Goal: Task Accomplishment & Management: Manage account settings

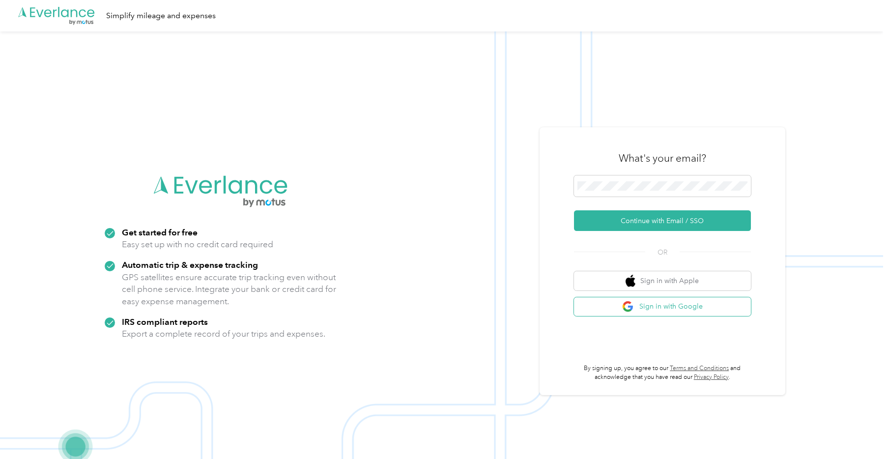
click at [652, 308] on button "Sign in with Google" at bounding box center [662, 306] width 177 height 19
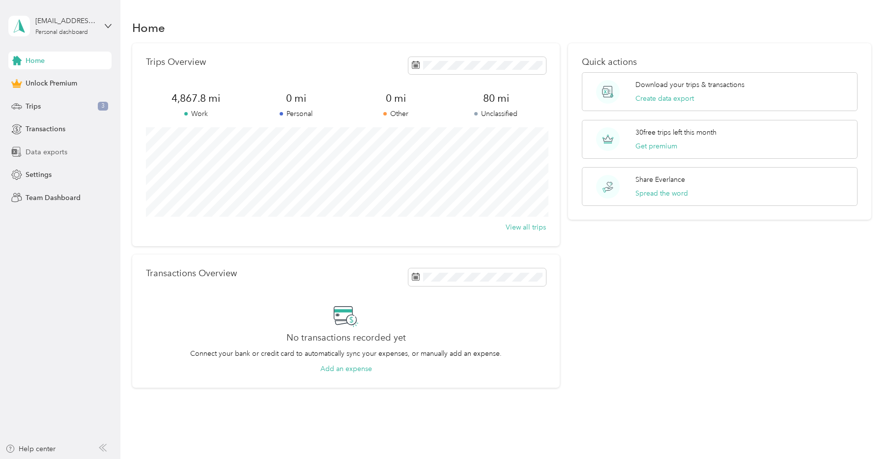
click at [47, 151] on span "Data exports" at bounding box center [47, 152] width 42 height 10
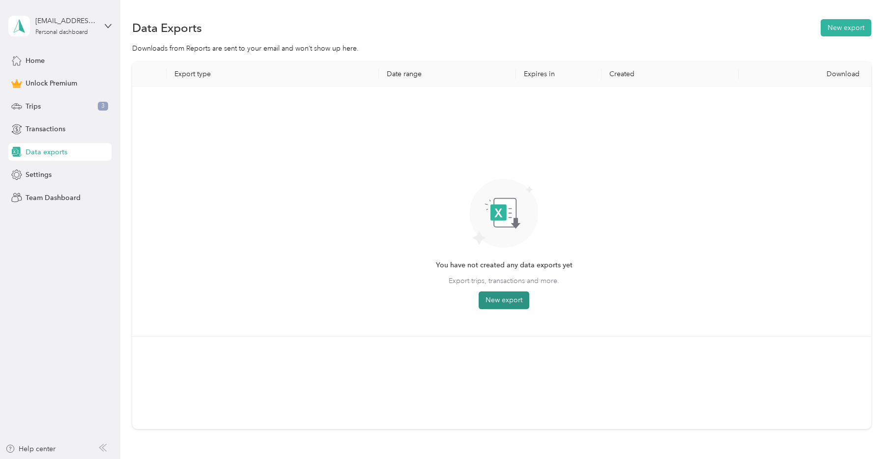
click at [501, 306] on button "New export" at bounding box center [503, 300] width 51 height 18
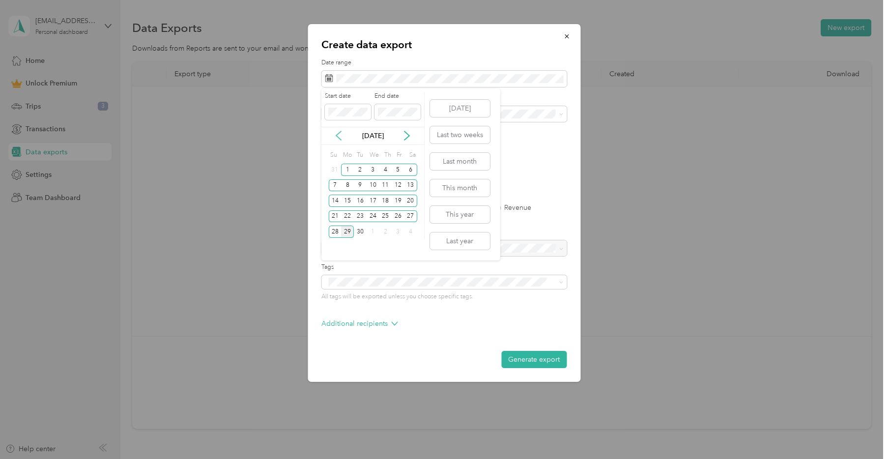
click at [338, 136] on icon at bounding box center [339, 136] width 10 height 10
click at [363, 169] on div "1" at bounding box center [360, 170] width 13 height 12
click at [467, 111] on button "[DATE]" at bounding box center [460, 108] width 60 height 17
click at [341, 137] on icon at bounding box center [339, 136] width 10 height 10
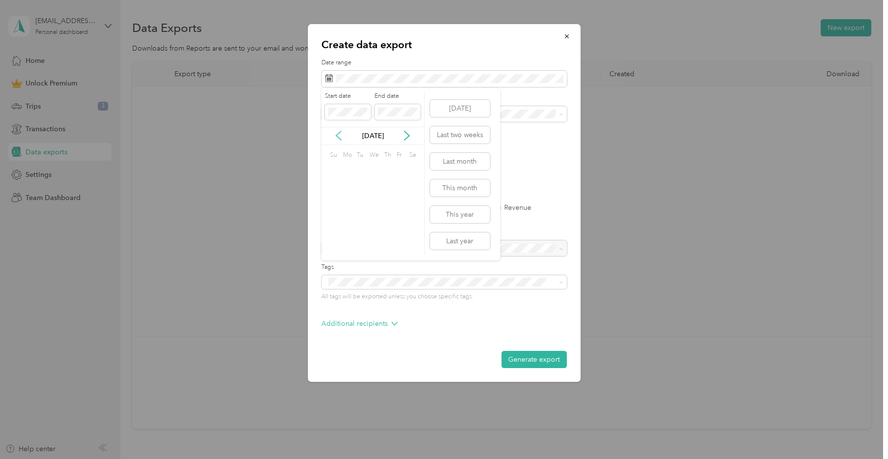
click at [341, 137] on icon at bounding box center [339, 136] width 10 height 10
click at [363, 172] on div "1" at bounding box center [360, 170] width 13 height 12
click at [410, 138] on icon at bounding box center [407, 136] width 10 height 10
click at [345, 233] on div "29" at bounding box center [347, 231] width 13 height 12
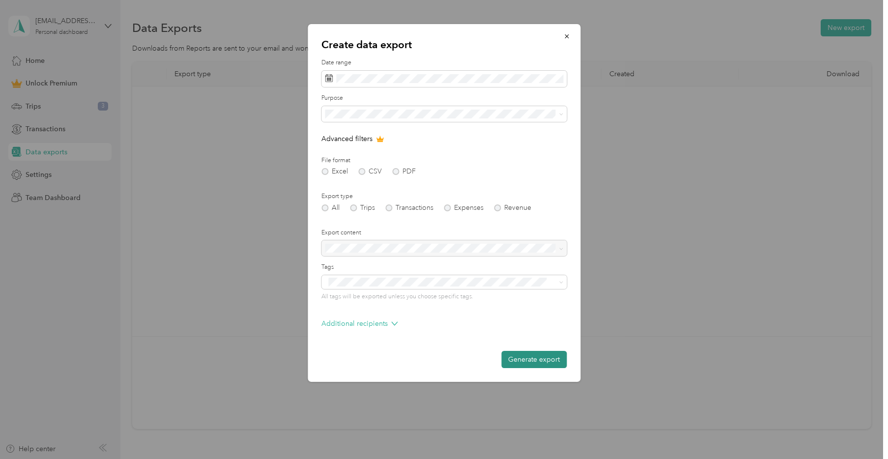
click at [546, 364] on button "Generate export" at bounding box center [533, 359] width 65 height 17
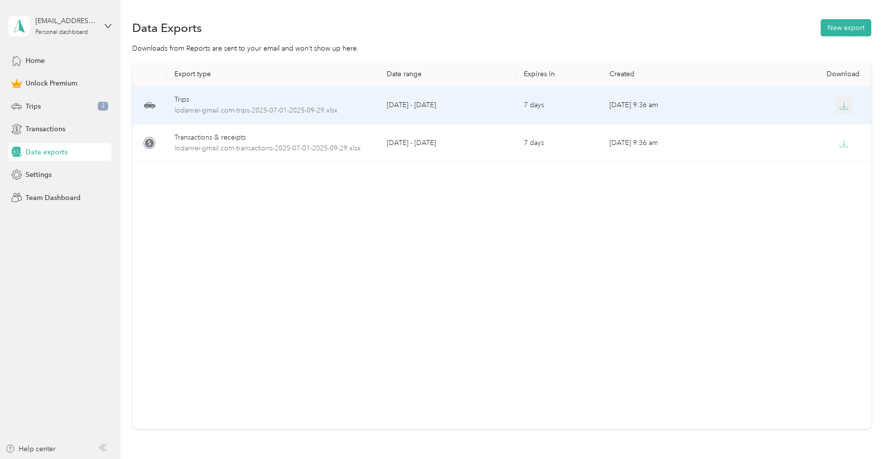
click at [840, 104] on icon "button" at bounding box center [843, 105] width 9 height 9
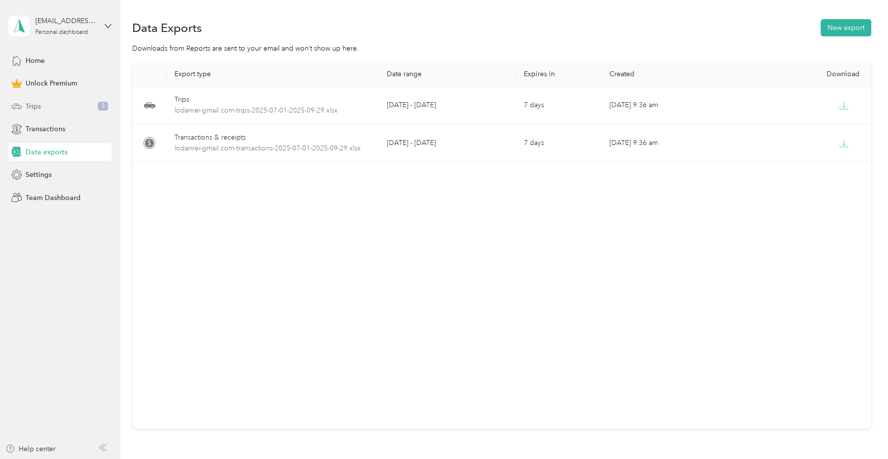
click at [48, 107] on div "Trips 3" at bounding box center [59, 106] width 103 height 18
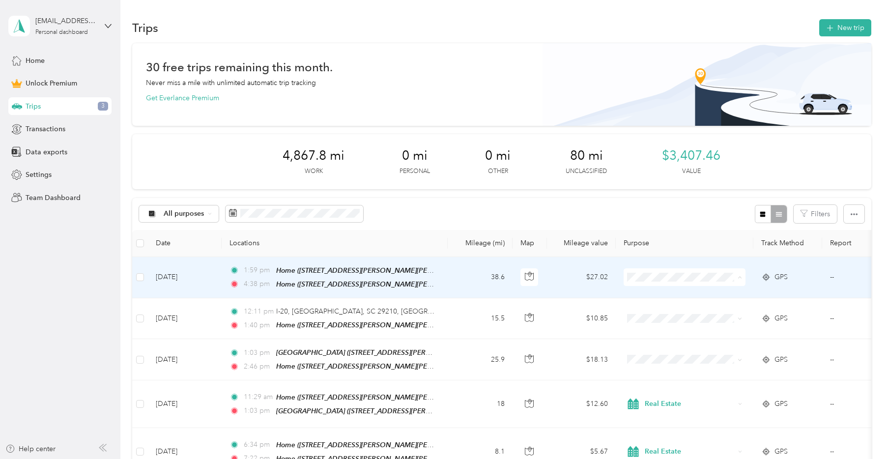
click at [670, 336] on span "Real Estate" at bounding box center [693, 340] width 91 height 10
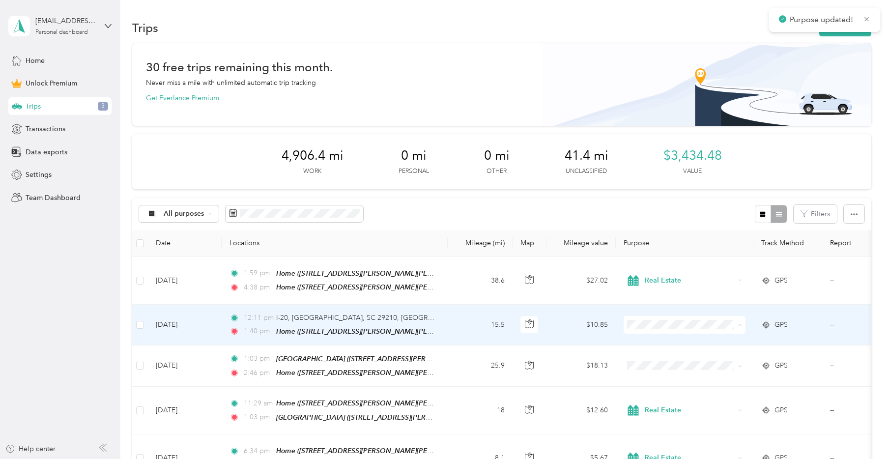
click at [678, 234] on span "Real Estate" at bounding box center [684, 231] width 108 height 25
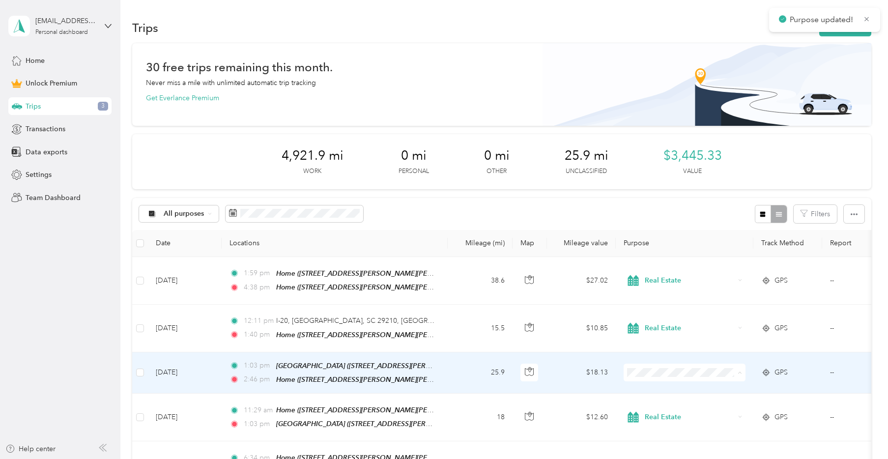
click at [667, 278] on span "Real Estate" at bounding box center [693, 279] width 91 height 10
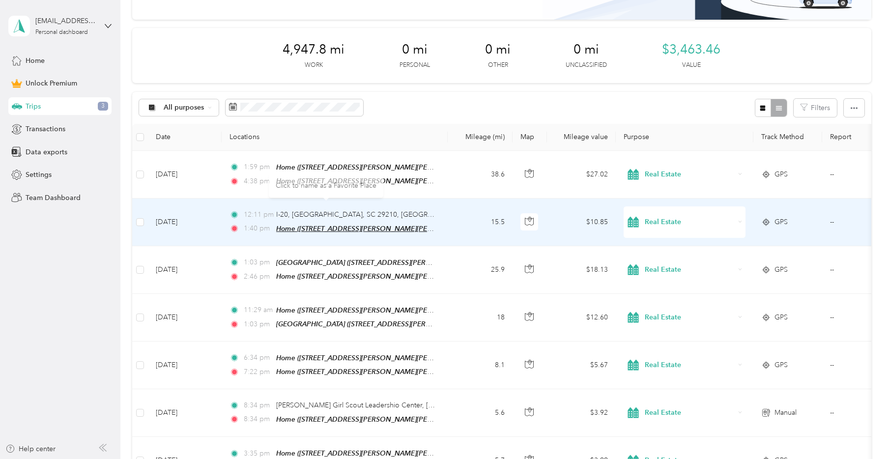
scroll to position [159, 0]
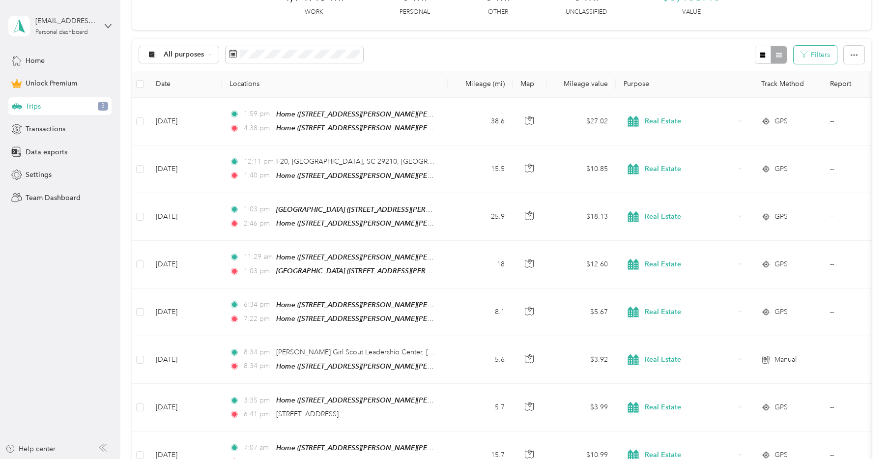
click at [807, 56] on icon "button" at bounding box center [803, 54] width 7 height 7
click at [817, 58] on button "Filters" at bounding box center [814, 55] width 43 height 18
click at [794, 163] on div "Spalding Rental" at bounding box center [785, 161] width 85 height 10
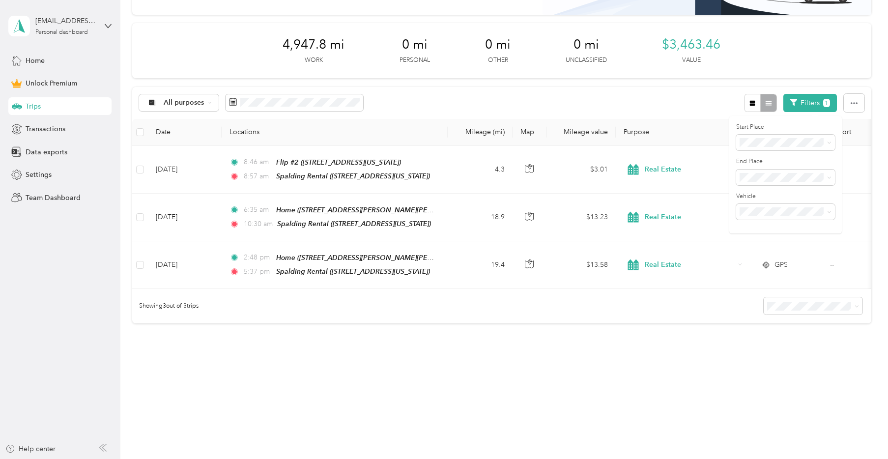
scroll to position [111, 0]
click at [666, 109] on div "All purposes Filters 1" at bounding box center [501, 103] width 738 height 32
click at [804, 101] on button "Filters 1" at bounding box center [810, 103] width 54 height 18
click at [773, 176] on span "Spalding Rental" at bounding box center [767, 177] width 48 height 8
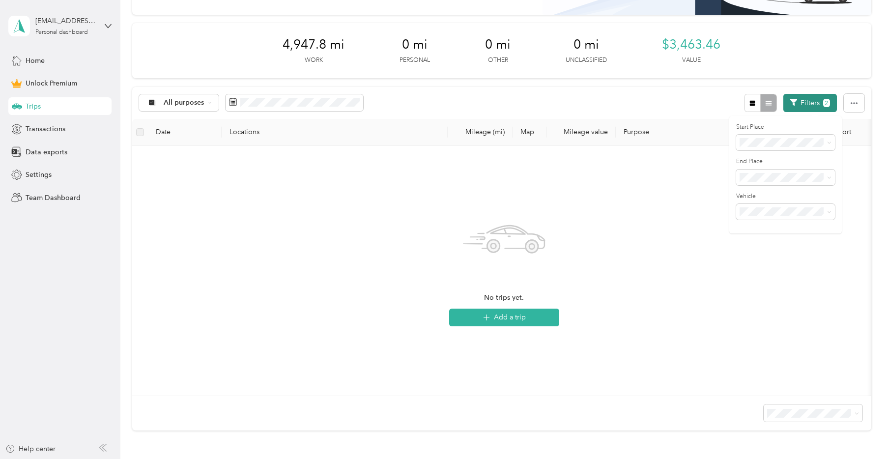
click at [835, 108] on button "Filters 2" at bounding box center [810, 103] width 54 height 18
click at [830, 108] on button "Filters 2" at bounding box center [810, 103] width 54 height 18
click at [778, 200] on ol "Anywhere Spalding Rental Flip 4 DF Meetings Richland Co Courthouse Lowes By Hom…" at bounding box center [785, 255] width 99 height 138
click at [777, 157] on div "Anywhere" at bounding box center [785, 157] width 85 height 10
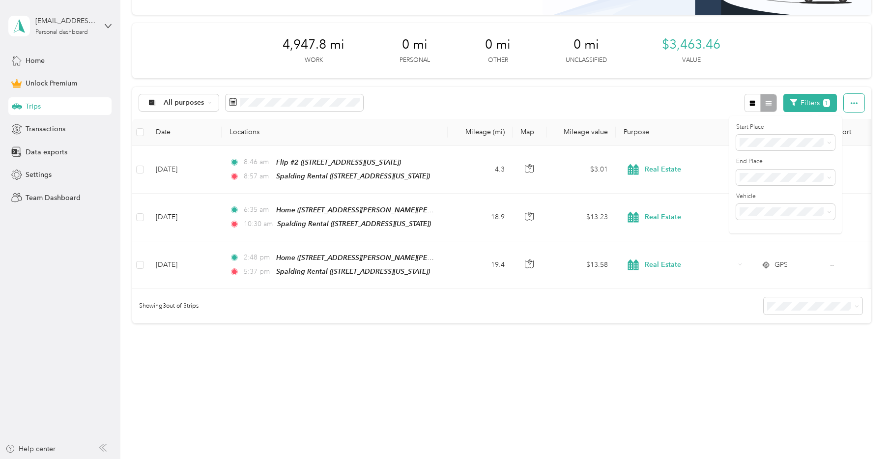
click at [855, 109] on button "button" at bounding box center [853, 103] width 21 height 18
click at [680, 107] on div "All purposes Filters 1" at bounding box center [501, 103] width 738 height 32
click at [761, 103] on button "button" at bounding box center [752, 103] width 17 height 18
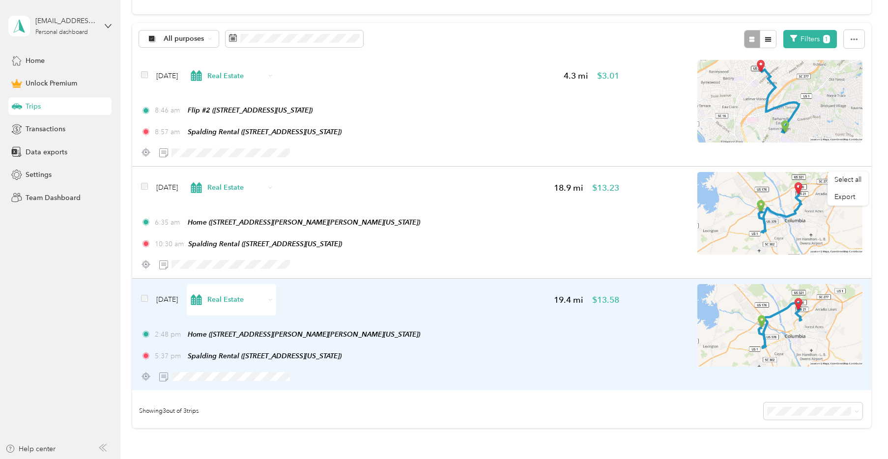
scroll to position [20, 0]
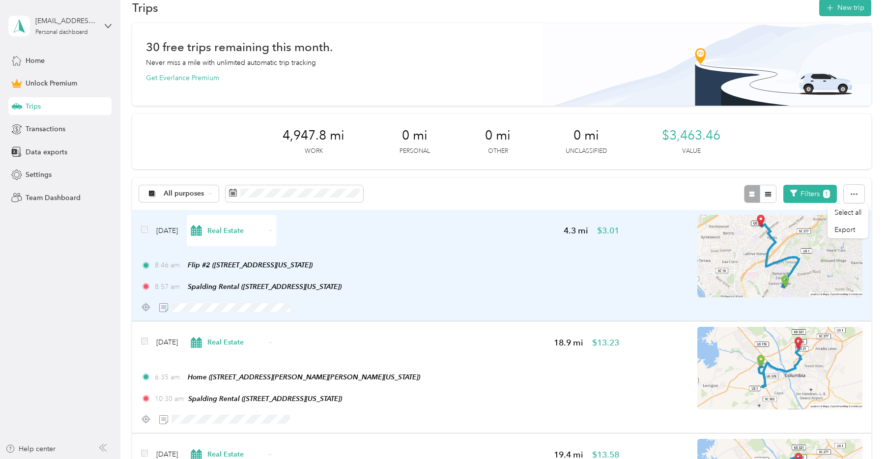
click at [230, 229] on span "Real Estate" at bounding box center [235, 230] width 57 height 10
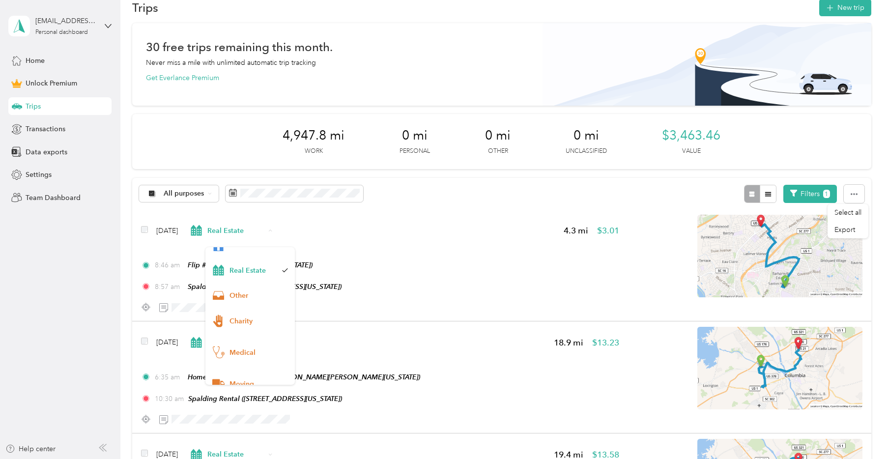
scroll to position [0, 0]
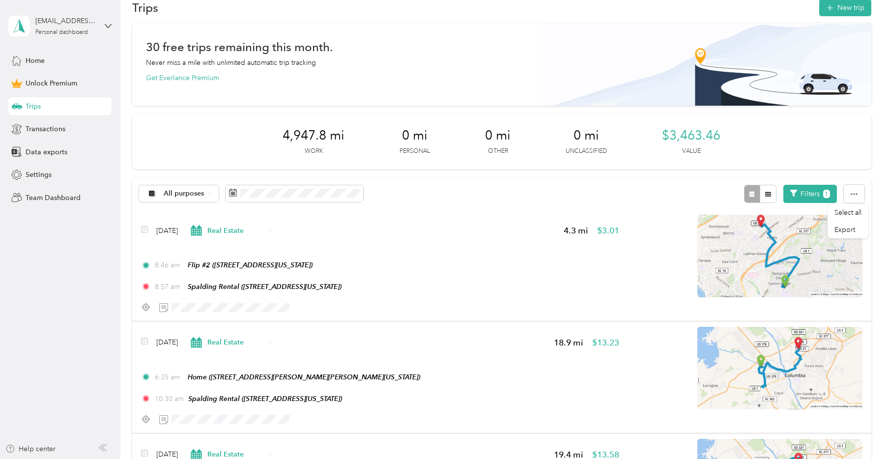
click at [267, 94] on div "30 free trips remaining this month. Never miss a mile with unlimited automatic …" at bounding box center [501, 64] width 738 height 83
click at [39, 172] on span "Settings" at bounding box center [39, 174] width 26 height 10
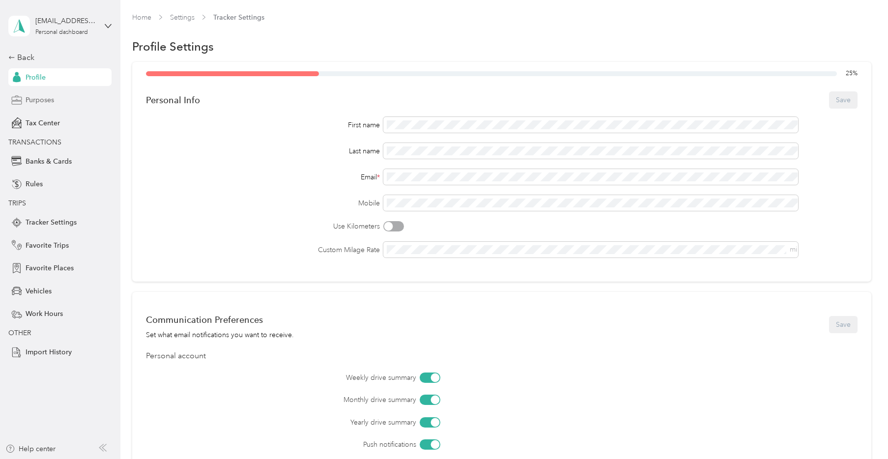
click at [47, 104] on span "Purposes" at bounding box center [40, 100] width 28 height 10
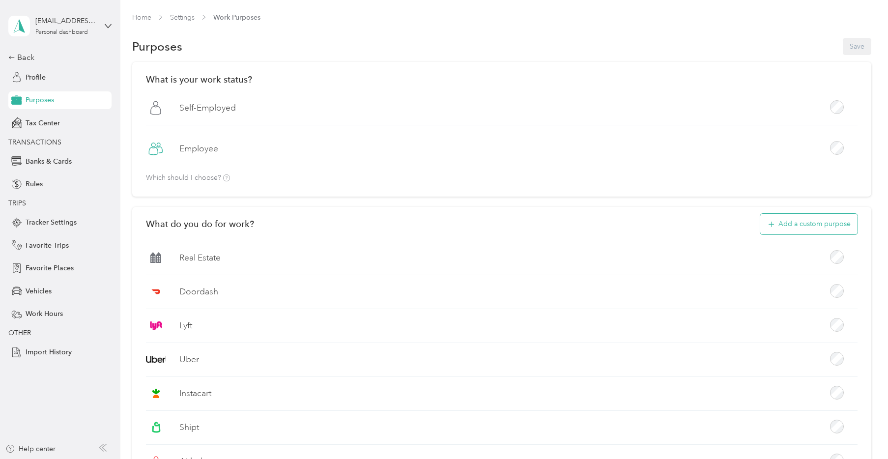
click at [782, 227] on button "Add a custom purpose" at bounding box center [808, 224] width 97 height 21
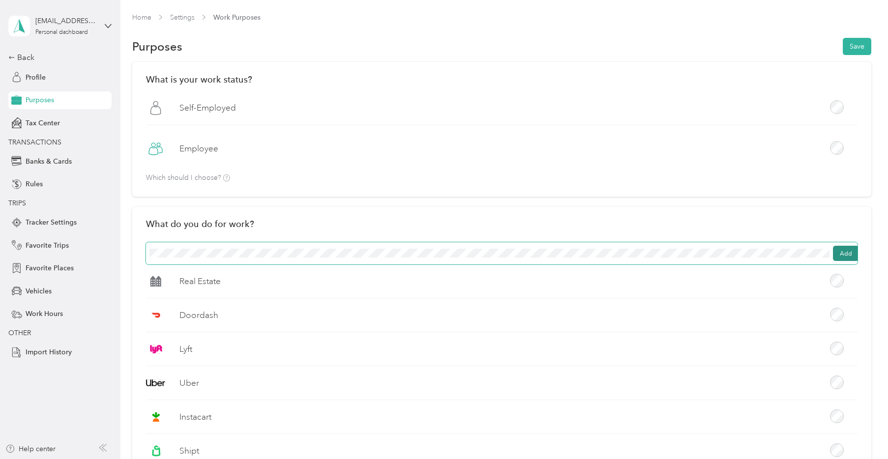
click at [849, 258] on button "Add" at bounding box center [846, 254] width 26 height 16
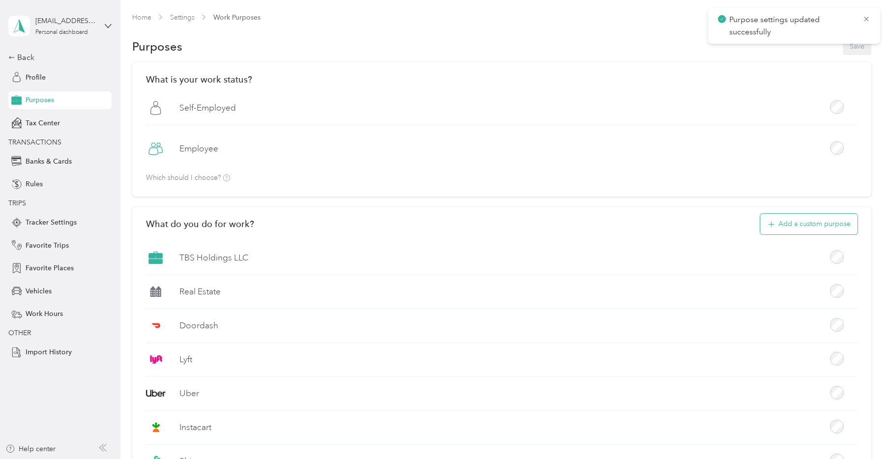
click at [828, 228] on button "Add a custom purpose" at bounding box center [808, 224] width 97 height 21
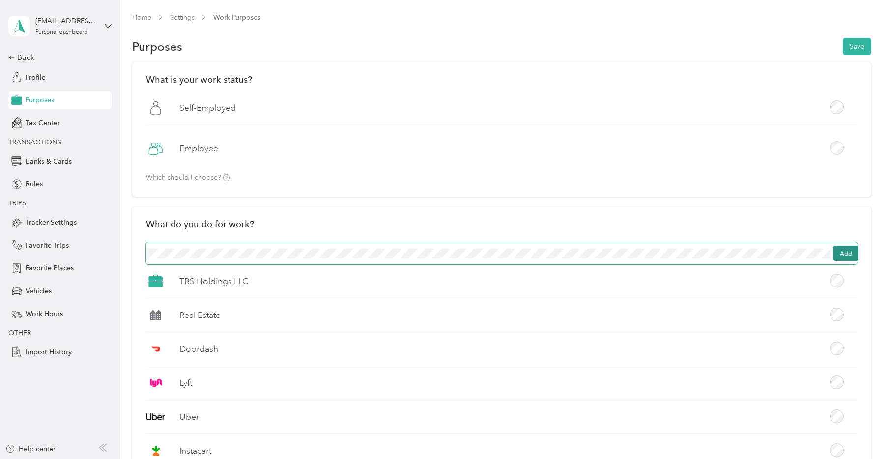
click at [844, 254] on button "Add" at bounding box center [846, 254] width 26 height 16
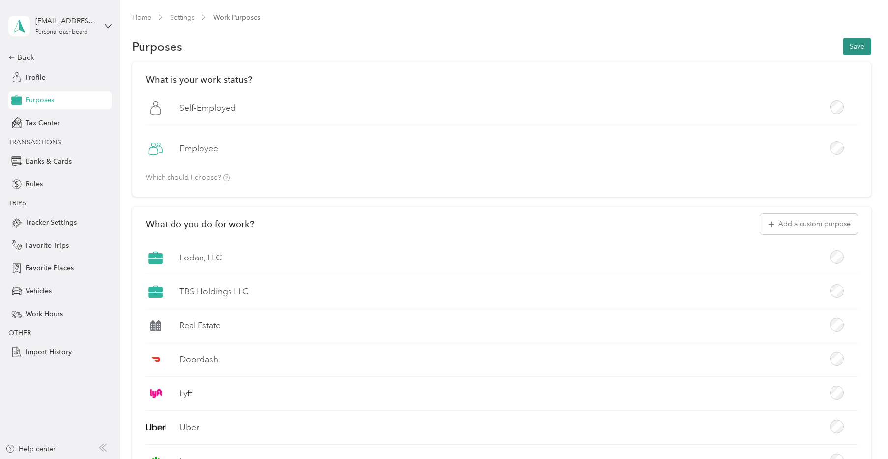
click at [859, 53] on button "Save" at bounding box center [856, 46] width 28 height 17
click at [27, 60] on div "Back" at bounding box center [57, 58] width 98 height 12
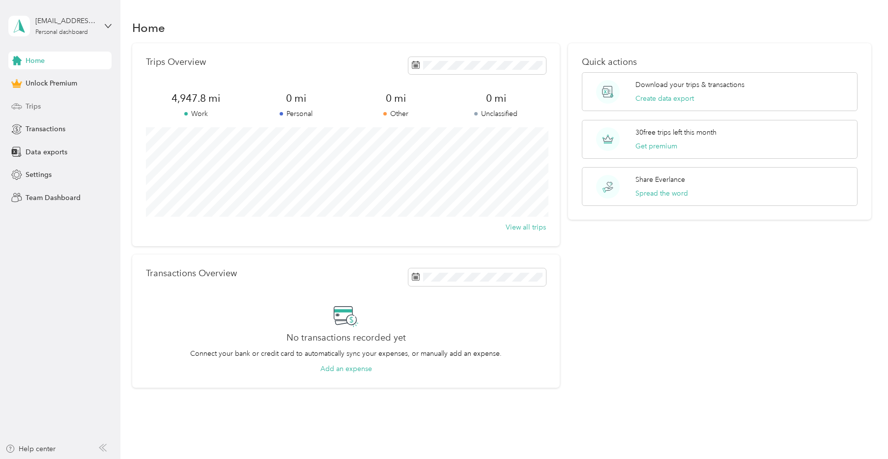
click at [36, 104] on span "Trips" at bounding box center [33, 106] width 15 height 10
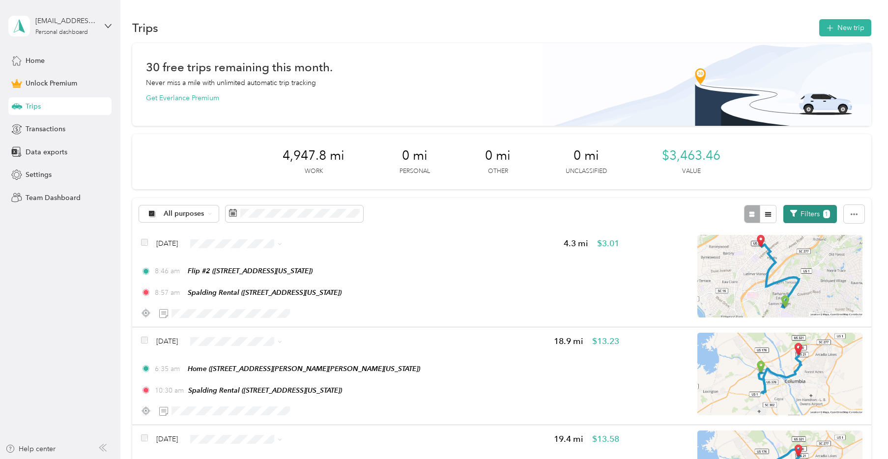
click at [830, 211] on span "1" at bounding box center [826, 214] width 7 height 8
click at [797, 213] on icon "button" at bounding box center [793, 213] width 7 height 7
click at [817, 219] on button "Filters 1" at bounding box center [810, 214] width 54 height 18
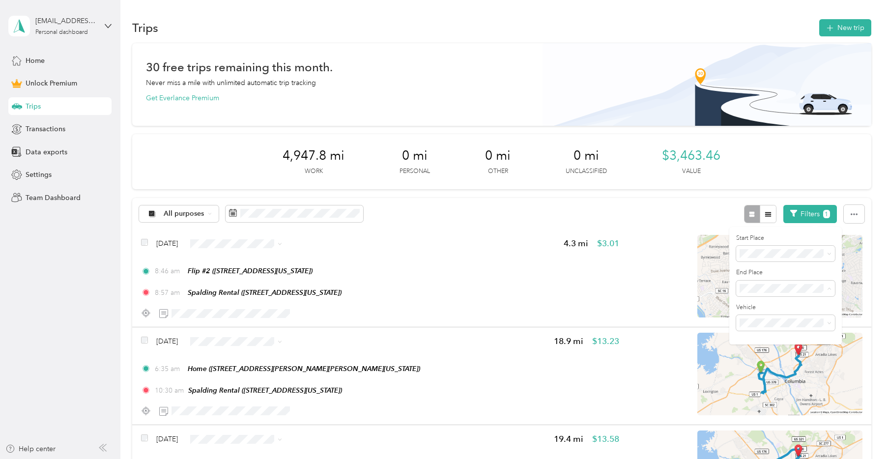
click at [781, 310] on li "Anywhere" at bounding box center [785, 305] width 99 height 17
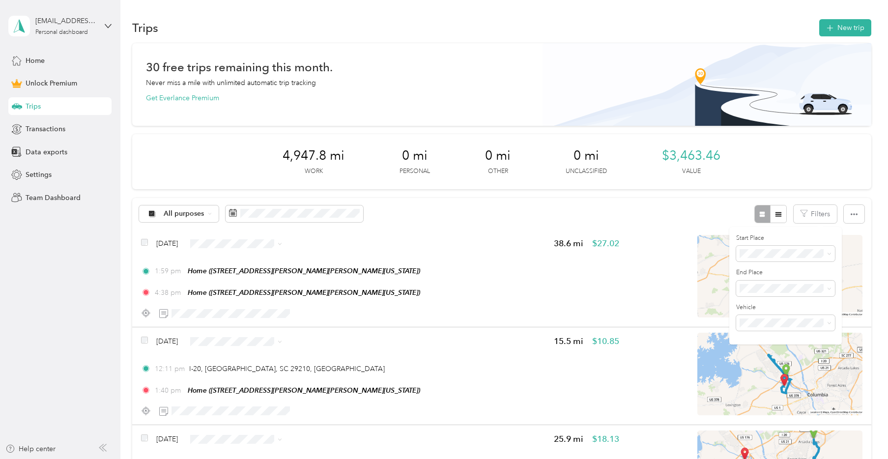
click at [735, 214] on div "All purposes Filters" at bounding box center [501, 214] width 738 height 32
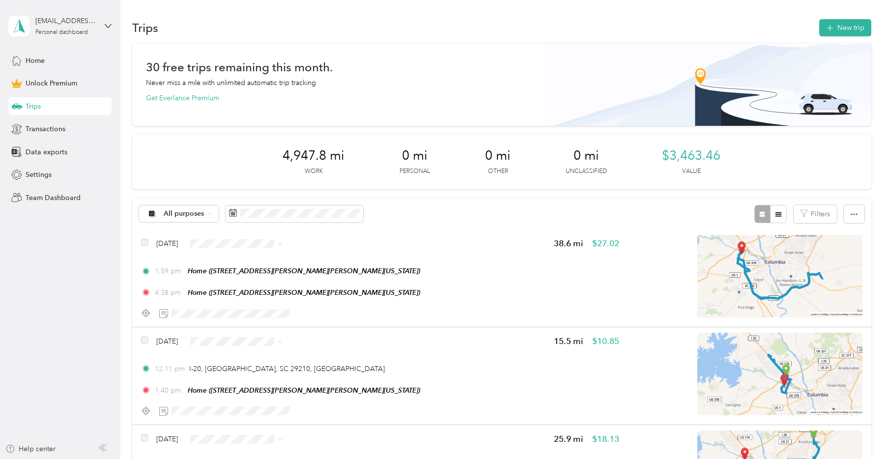
click at [274, 320] on span "TBS Holdings LLC" at bounding box center [264, 320] width 68 height 10
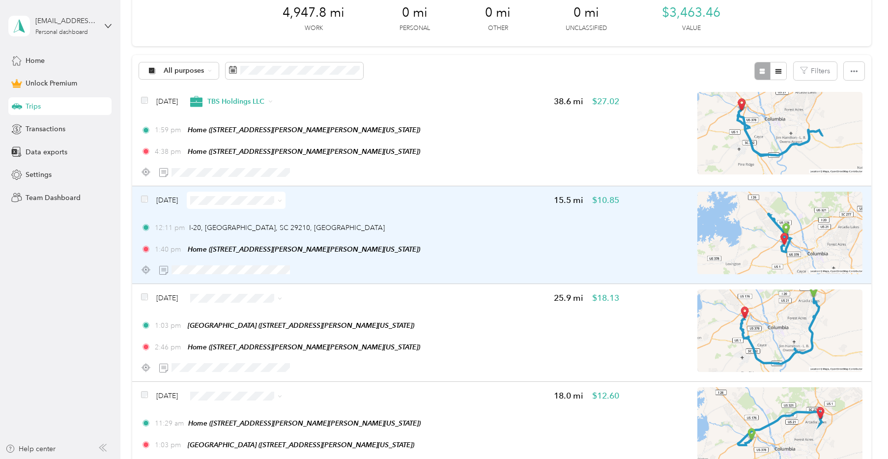
scroll to position [159, 0]
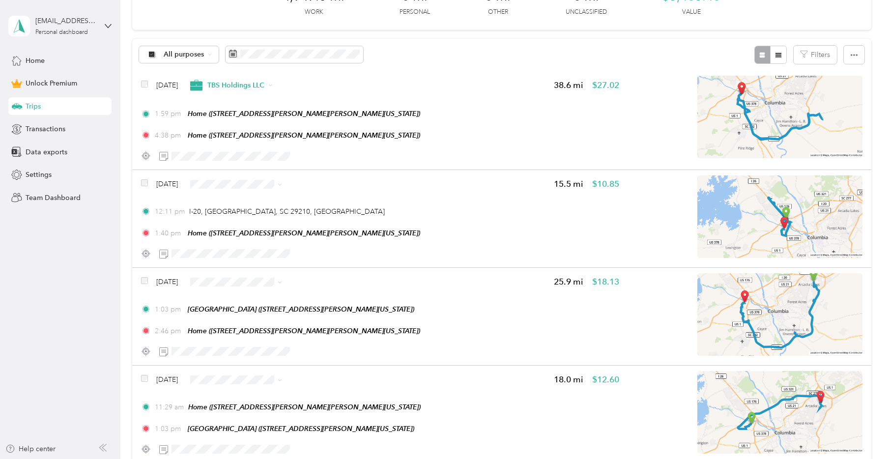
click at [248, 262] on li "TBS Holdings LLC" at bounding box center [255, 256] width 99 height 19
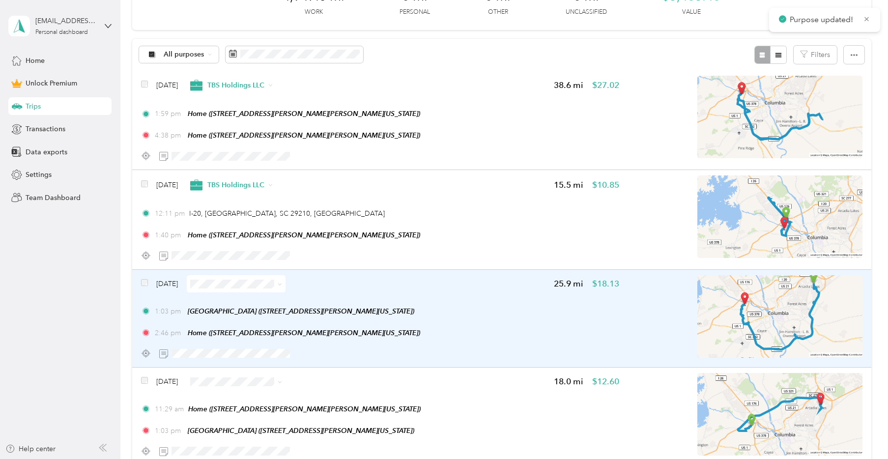
click at [257, 290] on span at bounding box center [236, 283] width 99 height 17
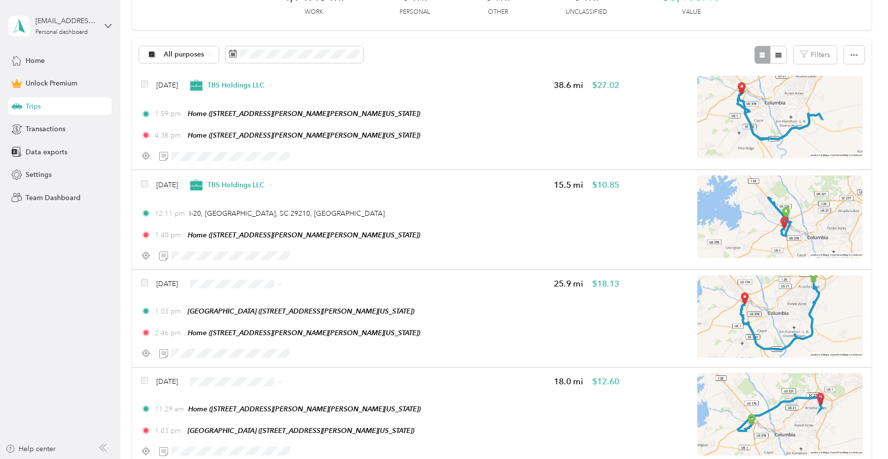
click at [269, 360] on span "TBS Holdings LLC" at bounding box center [264, 361] width 68 height 10
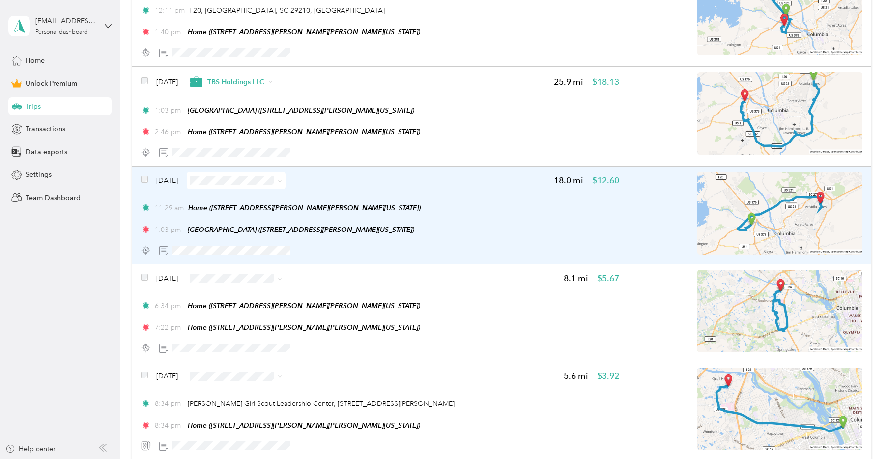
scroll to position [424, 0]
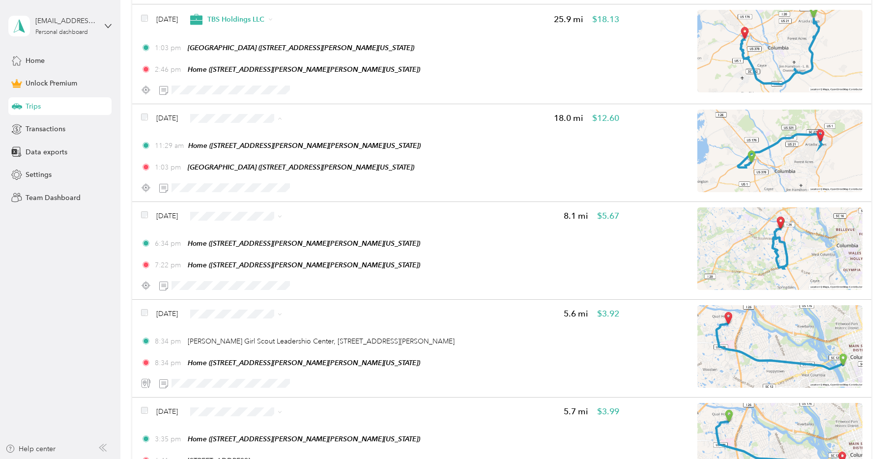
click at [260, 198] on li "TBS Holdings LLC" at bounding box center [255, 195] width 99 height 19
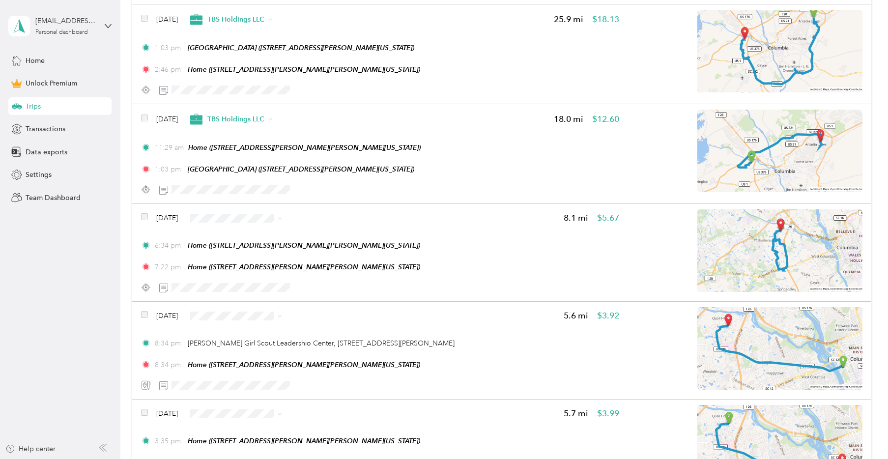
click at [260, 295] on span "TBS Holdings LLC" at bounding box center [264, 295] width 68 height 10
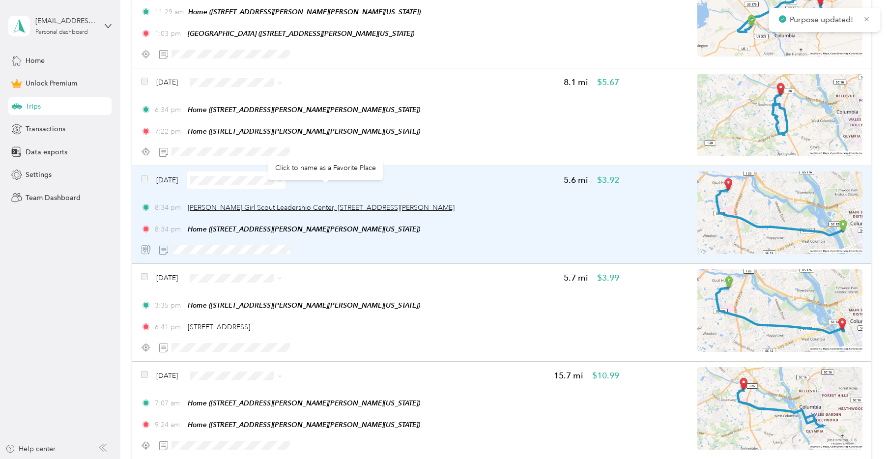
scroll to position [584, 0]
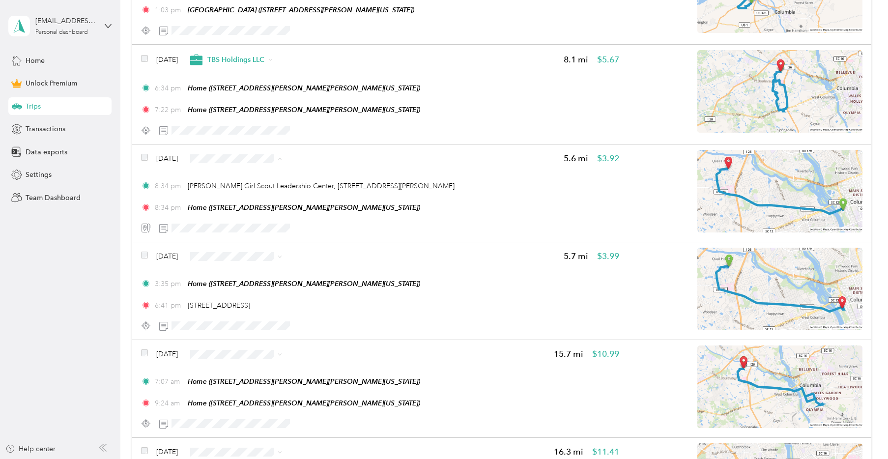
click at [259, 237] on span "TBS Holdings LLC" at bounding box center [264, 236] width 68 height 10
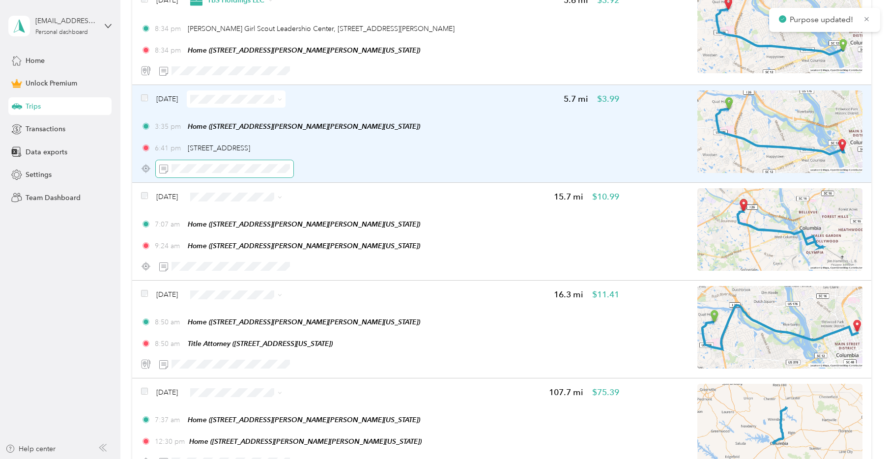
scroll to position [744, 0]
click at [249, 106] on span at bounding box center [236, 97] width 99 height 17
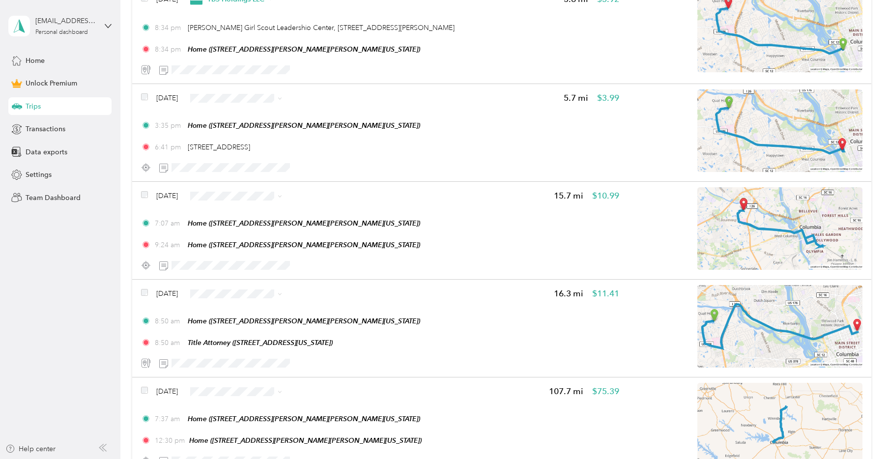
click at [263, 174] on span "TBS Holdings LLC" at bounding box center [264, 175] width 68 height 10
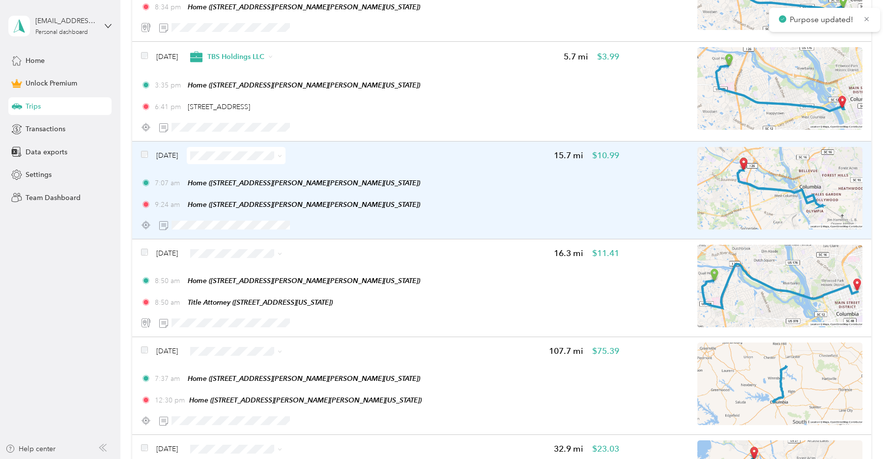
scroll to position [797, 0]
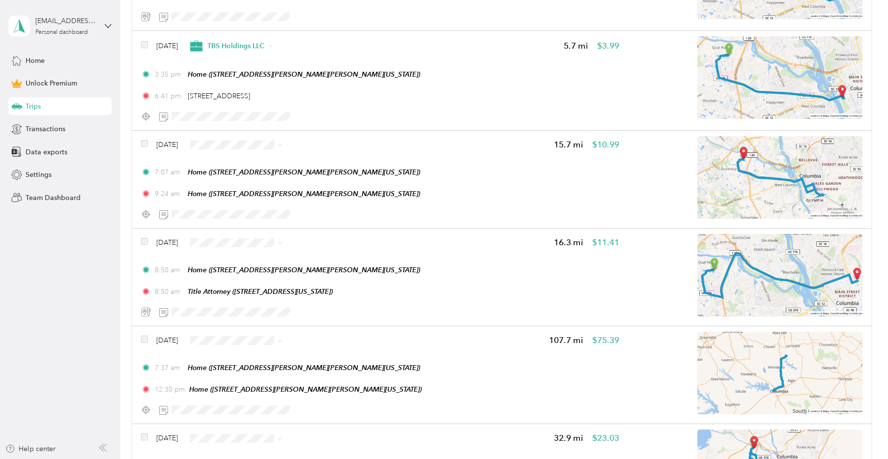
click at [266, 224] on span "TBS Holdings LLC" at bounding box center [255, 223] width 85 height 12
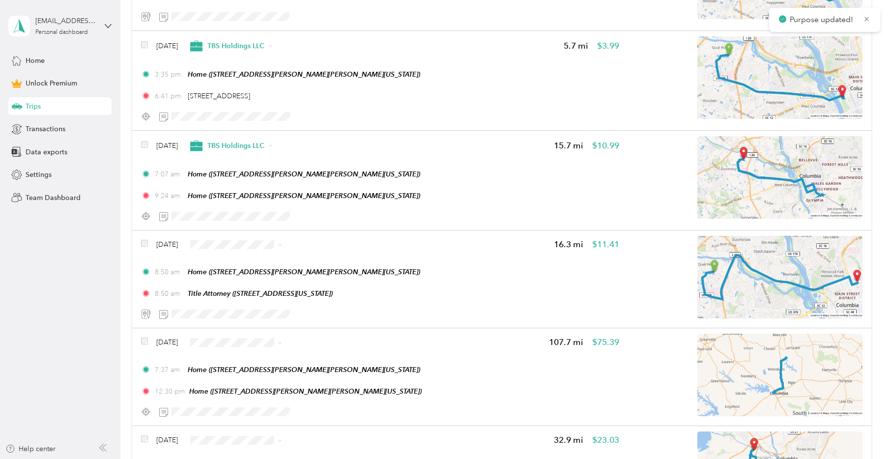
click at [246, 323] on span "TBS Holdings LLC" at bounding box center [260, 323] width 68 height 10
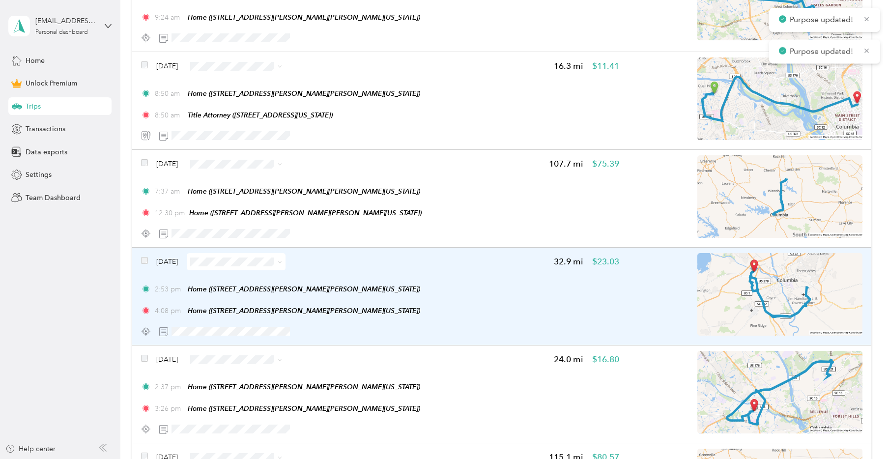
scroll to position [1009, 0]
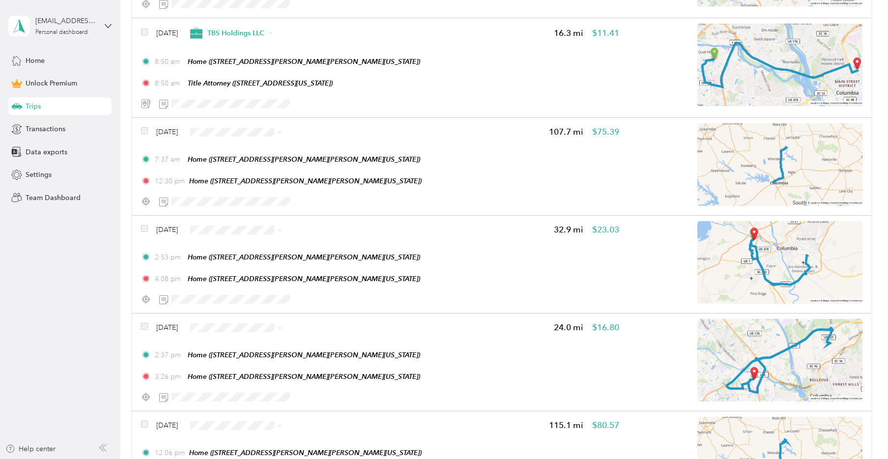
click at [249, 208] on span "TBS Holdings LLC" at bounding box center [260, 206] width 68 height 10
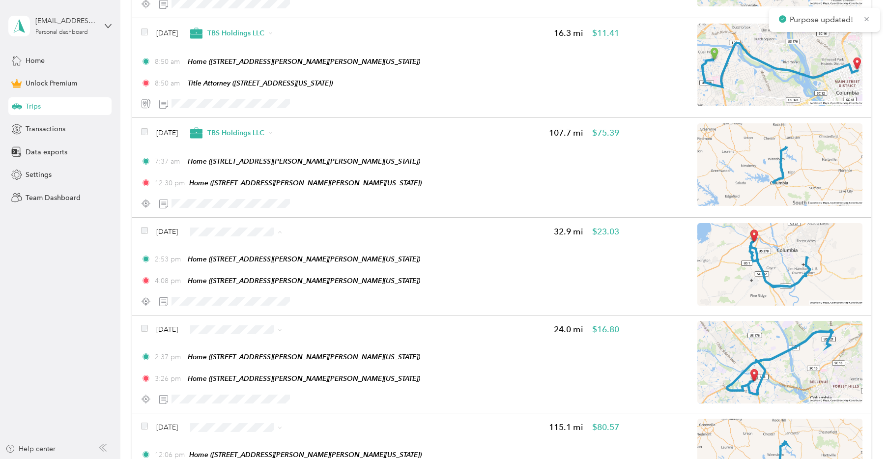
click at [235, 296] on li "Lodan, LLC" at bounding box center [251, 291] width 99 height 19
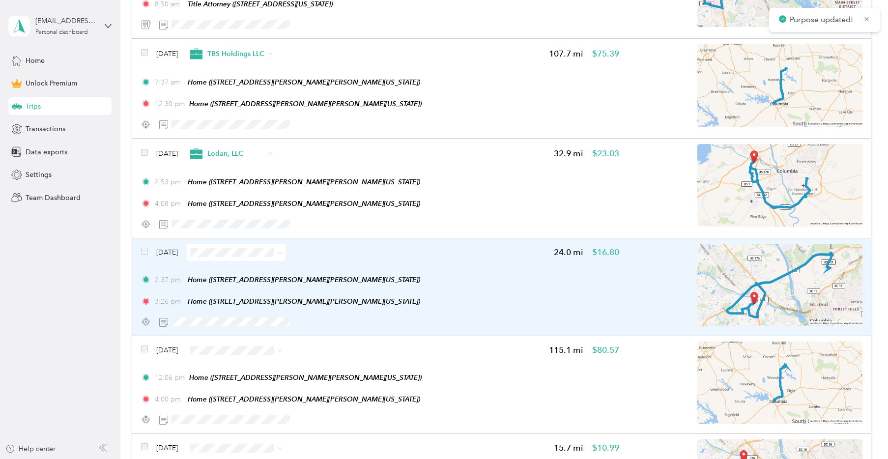
scroll to position [1115, 0]
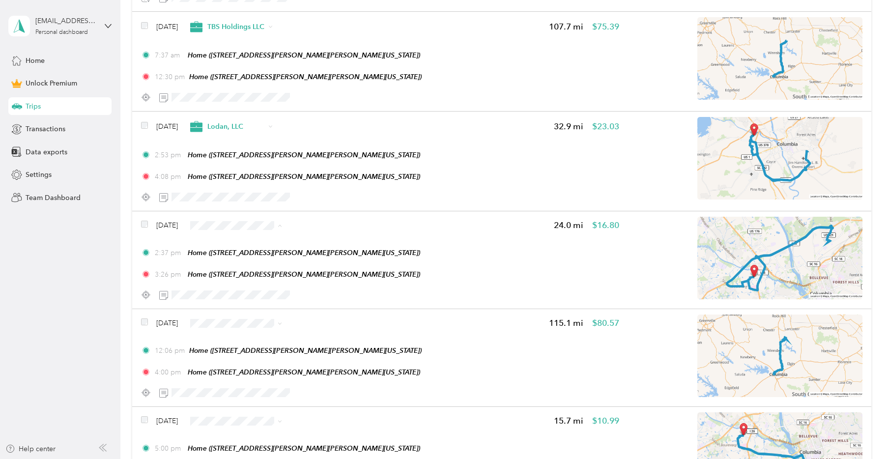
click at [259, 280] on span "Lodan, LLC" at bounding box center [260, 285] width 68 height 10
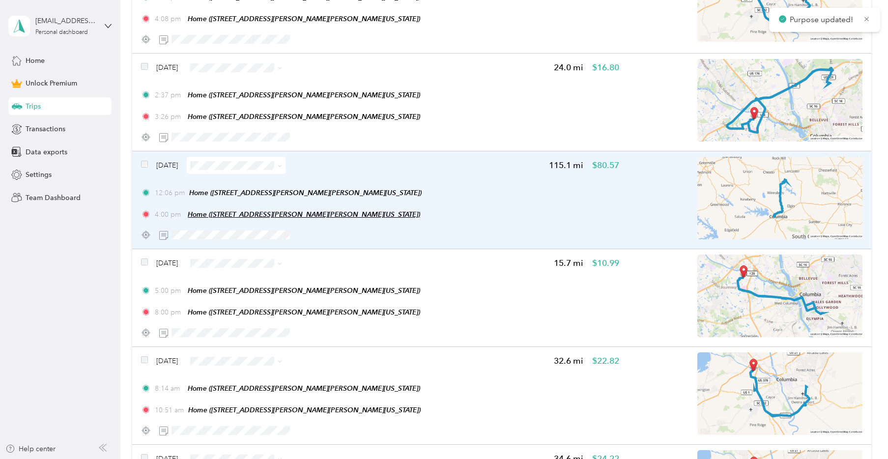
scroll to position [1274, 0]
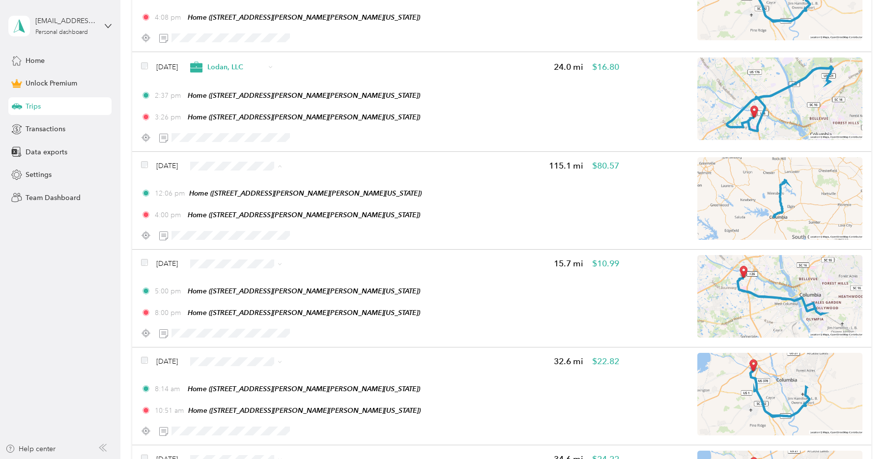
click at [262, 247] on span "TBS Holdings LLC" at bounding box center [251, 245] width 85 height 12
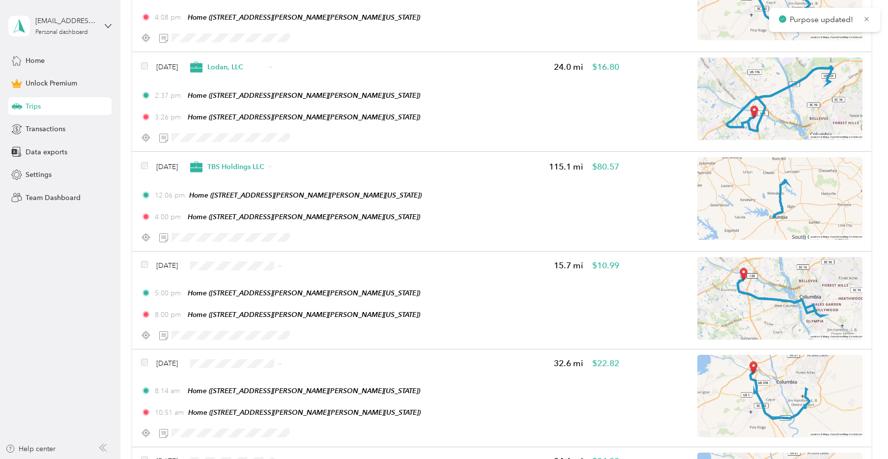
click at [260, 345] on span "TBS Holdings LLC" at bounding box center [260, 345] width 68 height 10
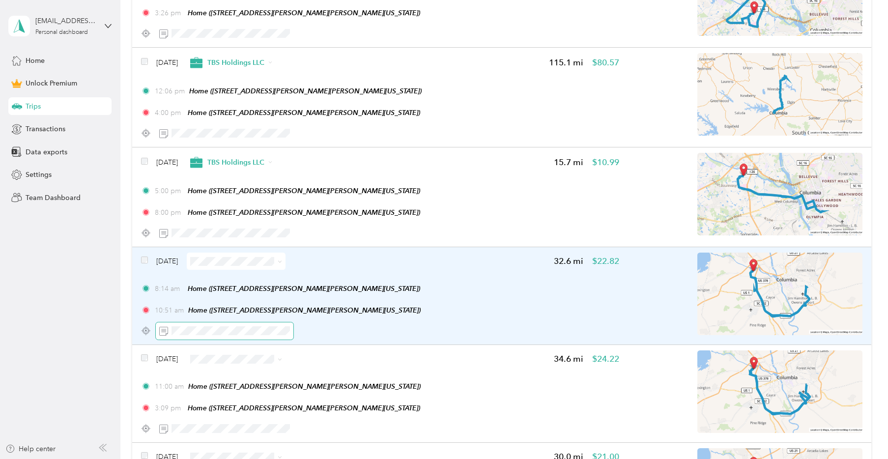
scroll to position [1380, 0]
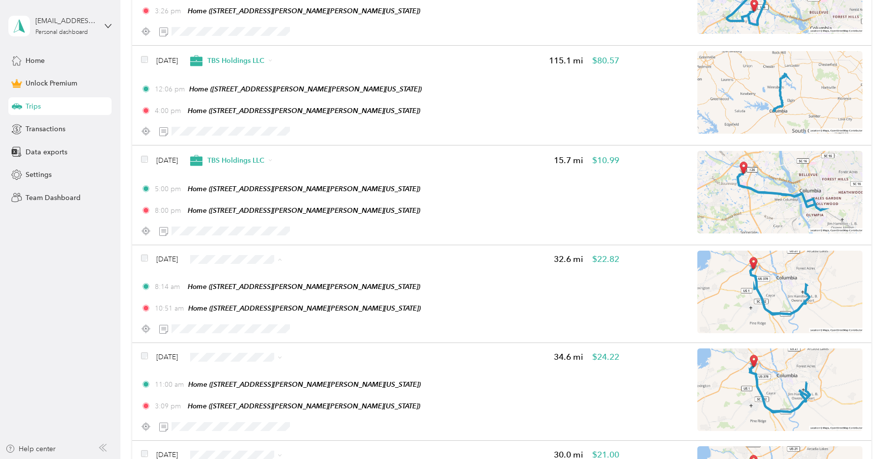
click at [259, 319] on span "Lodan, LLC" at bounding box center [265, 320] width 68 height 10
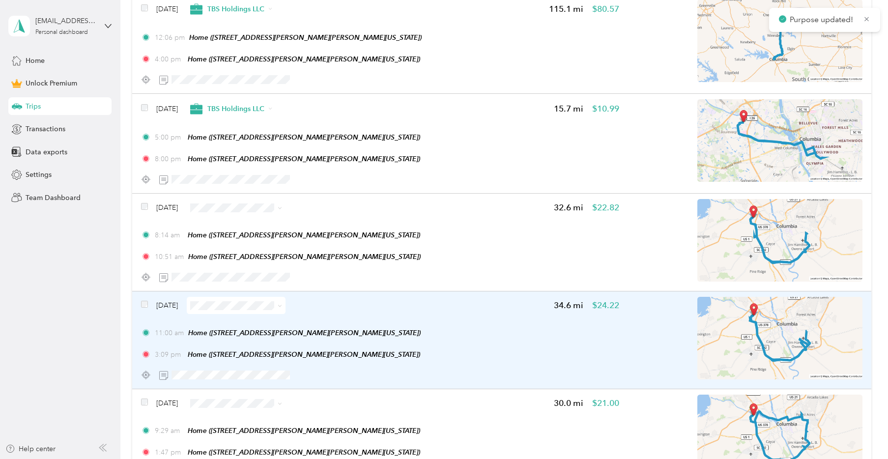
scroll to position [1433, 0]
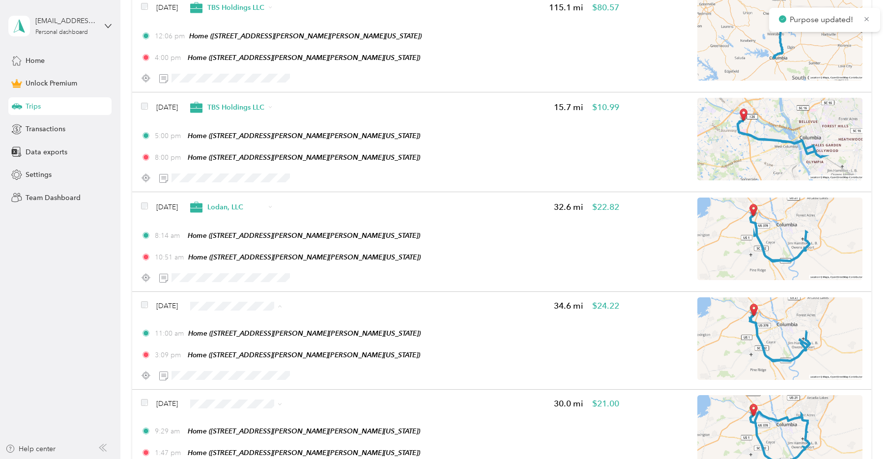
click at [260, 368] on span "Lodan, LLC" at bounding box center [265, 367] width 68 height 10
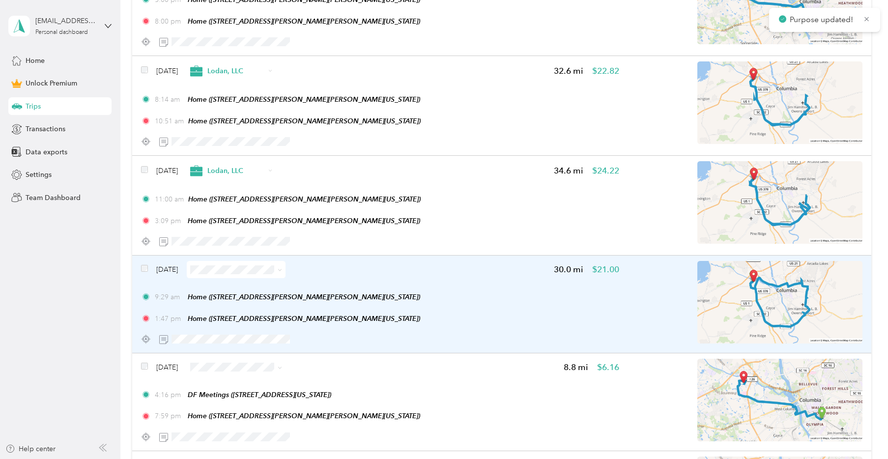
scroll to position [1592, 0]
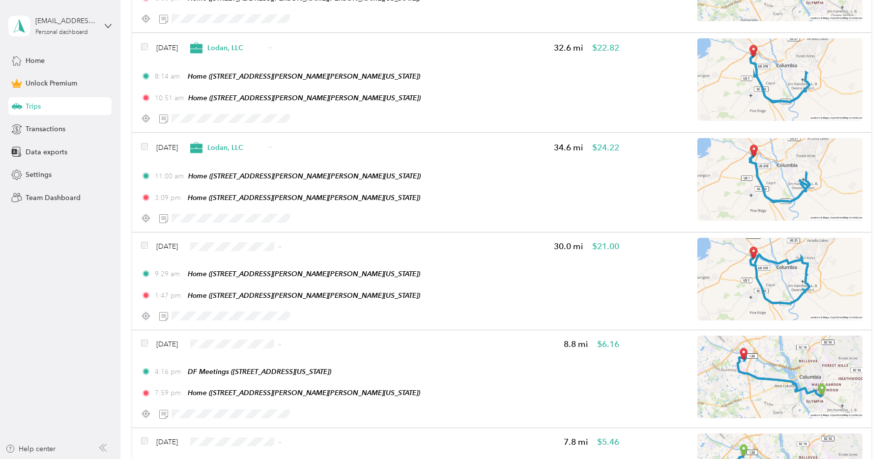
click at [271, 327] on span "TBS Holdings LLC" at bounding box center [265, 327] width 68 height 10
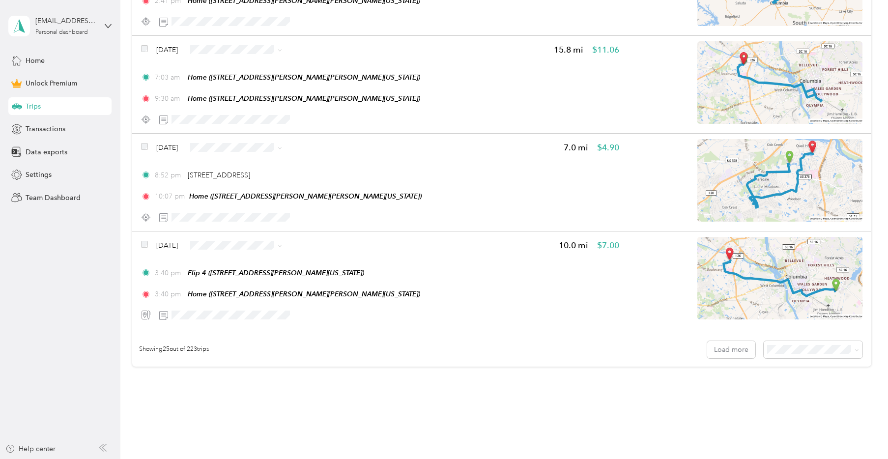
scroll to position [2388, 0]
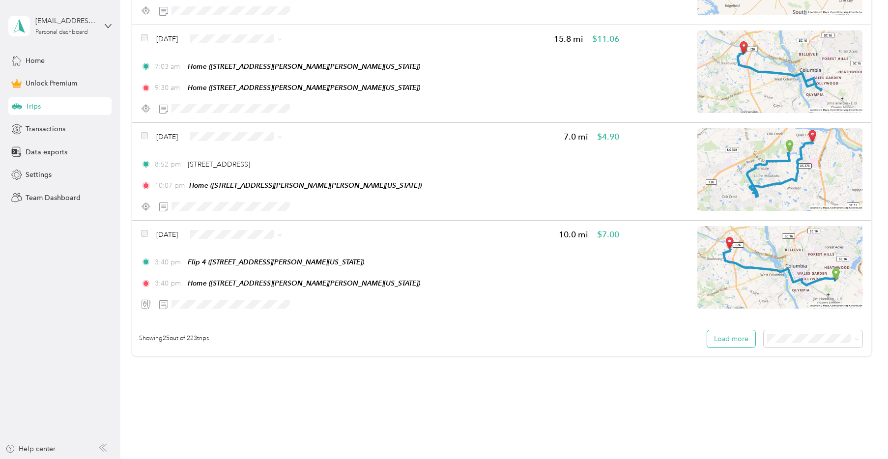
click at [752, 347] on button "Load more" at bounding box center [731, 338] width 48 height 17
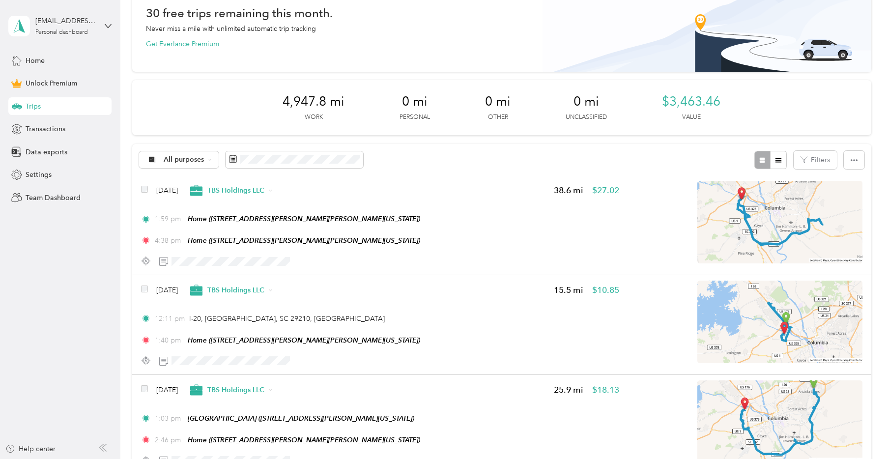
scroll to position [0, 0]
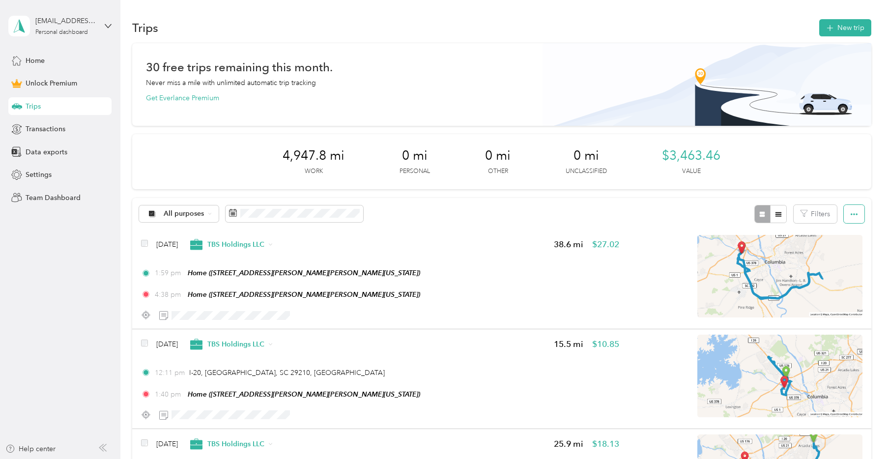
click at [864, 218] on button "button" at bounding box center [853, 214] width 21 height 18
click at [840, 251] on span "Export" at bounding box center [844, 250] width 21 height 8
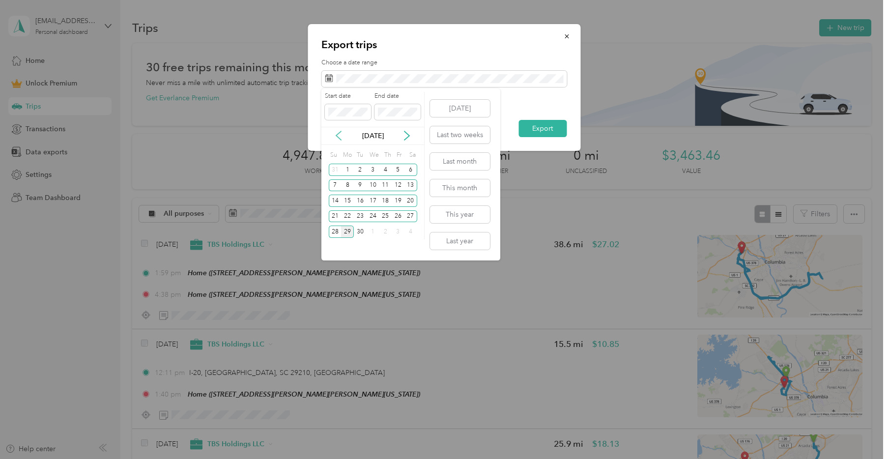
click at [340, 138] on icon at bounding box center [339, 136] width 10 height 10
click at [363, 174] on div "1" at bounding box center [360, 170] width 13 height 12
click at [406, 140] on div "[DATE]" at bounding box center [372, 136] width 103 height 10
click at [406, 134] on icon at bounding box center [406, 135] width 5 height 9
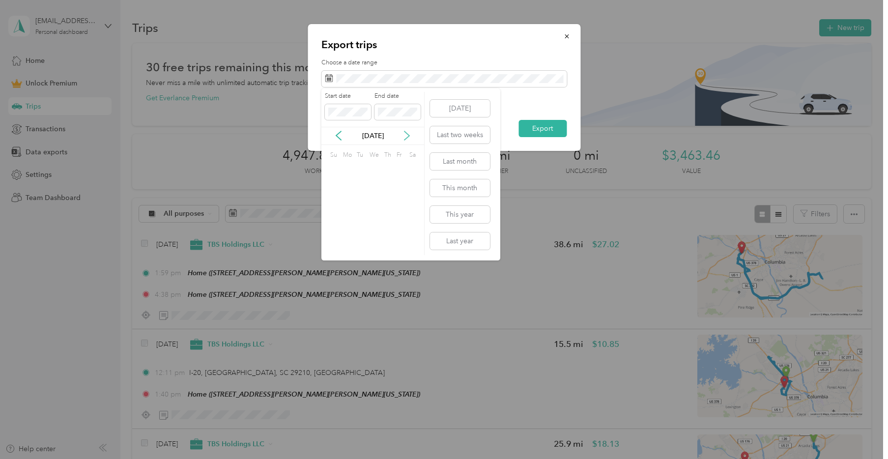
click at [406, 134] on icon at bounding box center [406, 135] width 5 height 9
click at [348, 234] on div "29" at bounding box center [347, 231] width 13 height 12
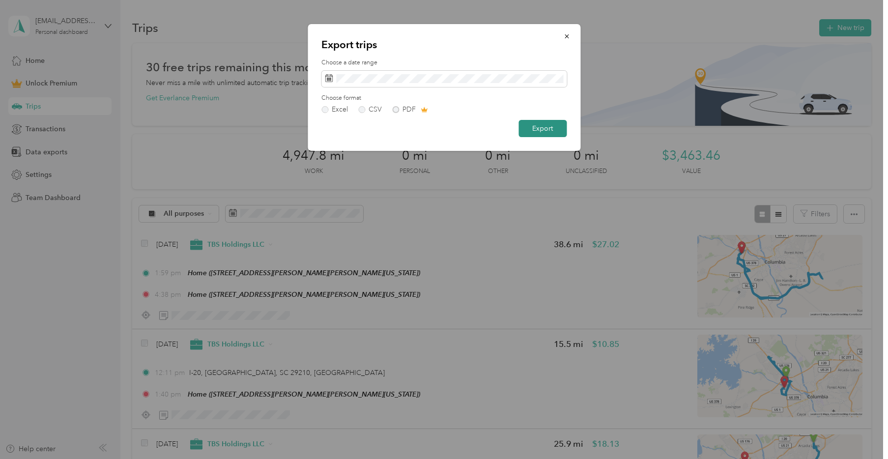
click at [542, 130] on button "Export" at bounding box center [542, 128] width 48 height 17
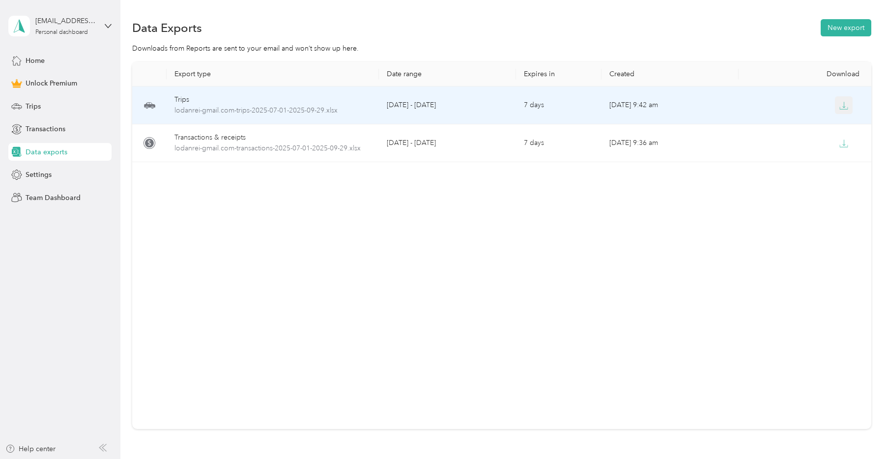
click at [839, 107] on button "button" at bounding box center [844, 105] width 18 height 18
